Goal: Navigation & Orientation: Find specific page/section

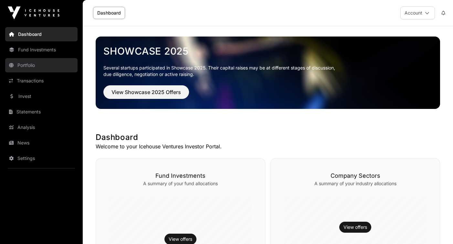
click at [31, 61] on link "Portfolio" at bounding box center [41, 65] width 72 height 14
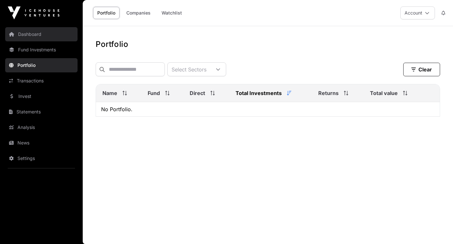
click at [40, 33] on link "Dashboard" at bounding box center [41, 34] width 72 height 14
